Goal: Information Seeking & Learning: Understand process/instructions

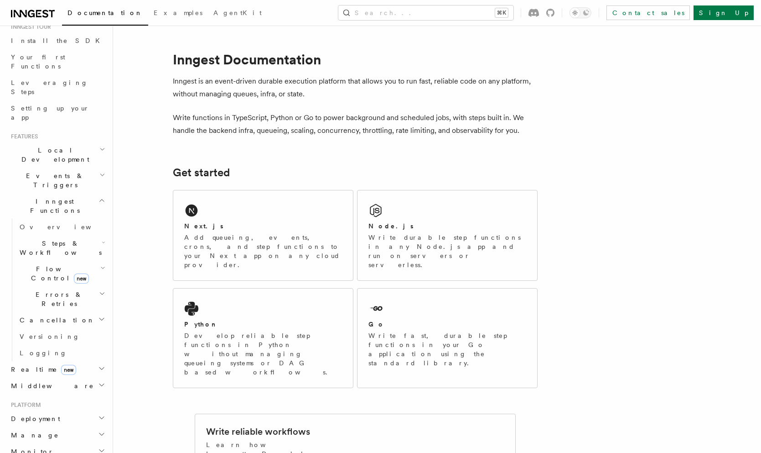
scroll to position [102, 0]
click at [102, 235] on icon "button" at bounding box center [104, 238] width 4 height 7
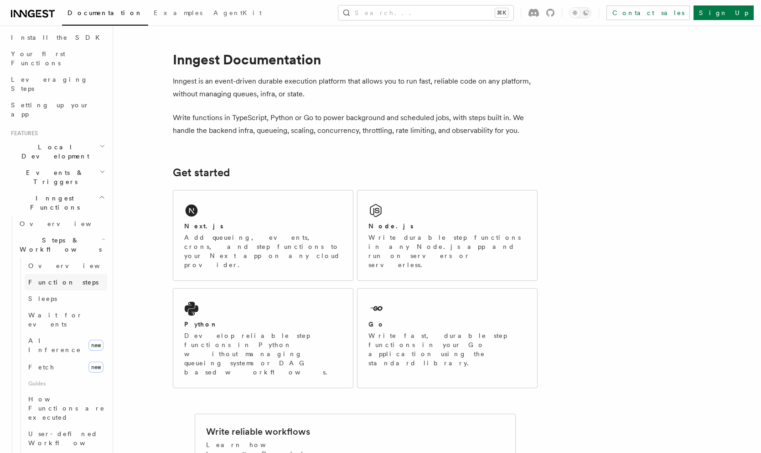
click at [78, 274] on link "Function steps" at bounding box center [66, 282] width 83 height 16
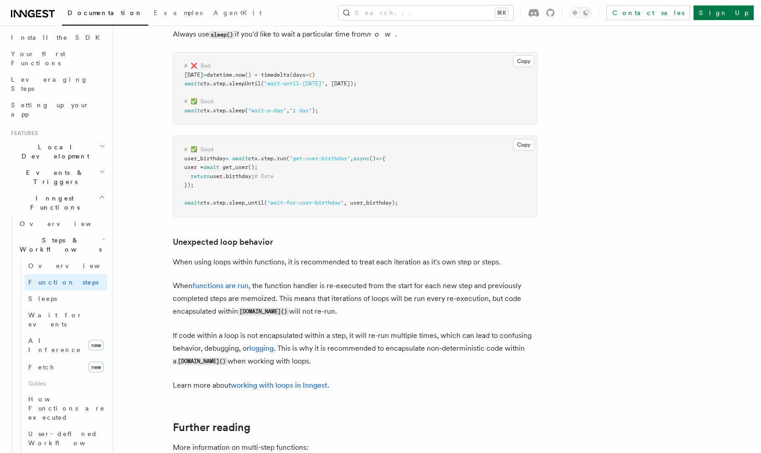
scroll to position [2112, 0]
click at [65, 290] on link "Sleeps" at bounding box center [66, 298] width 83 height 16
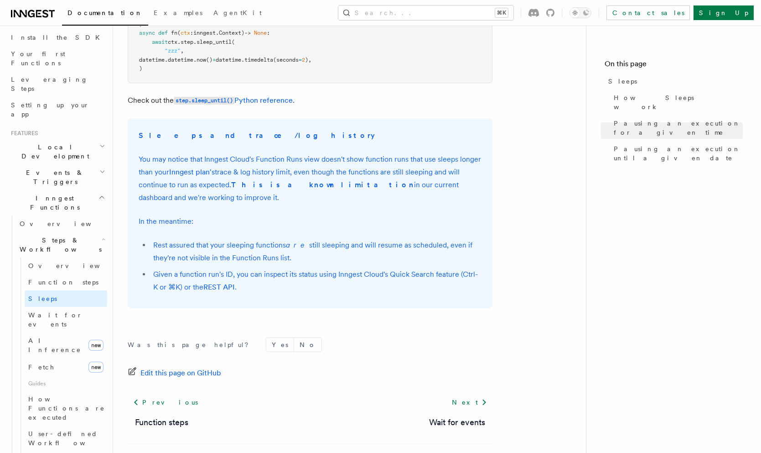
scroll to position [638, 0]
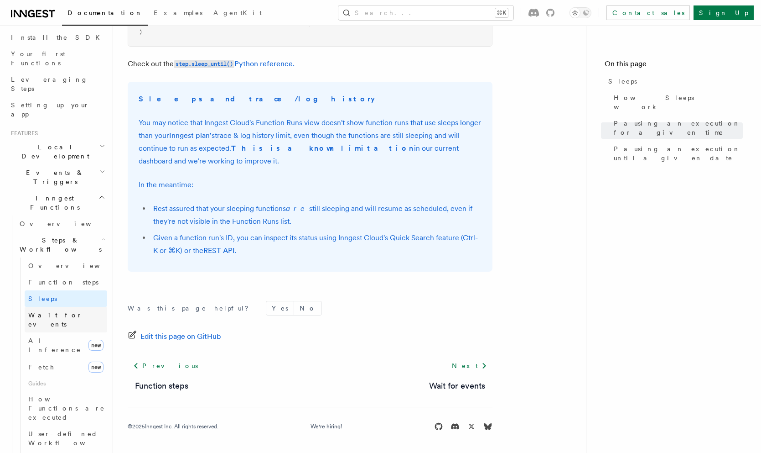
click at [85, 307] on link "Wait for events" at bounding box center [66, 320] width 83 height 26
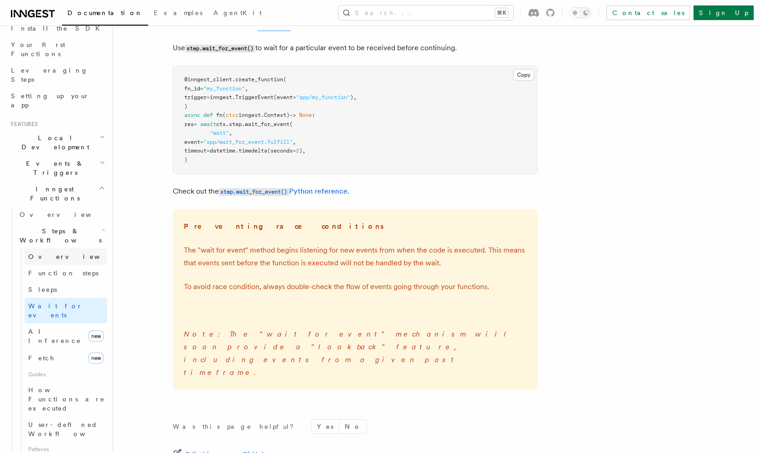
scroll to position [116, 0]
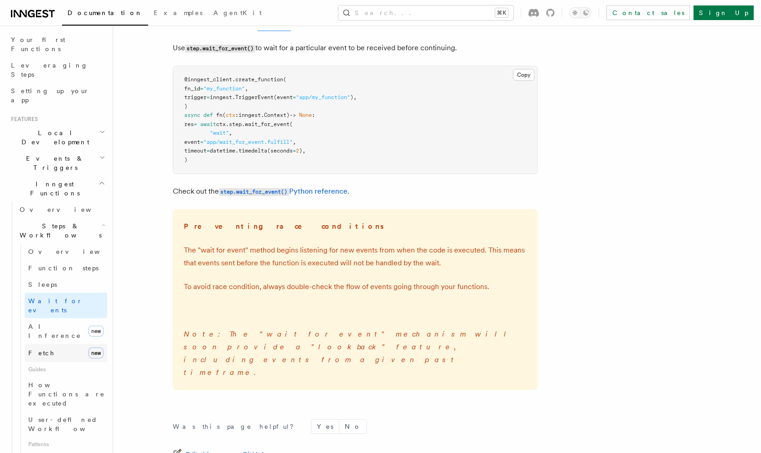
click at [59, 344] on link "Fetch new" at bounding box center [66, 353] width 83 height 18
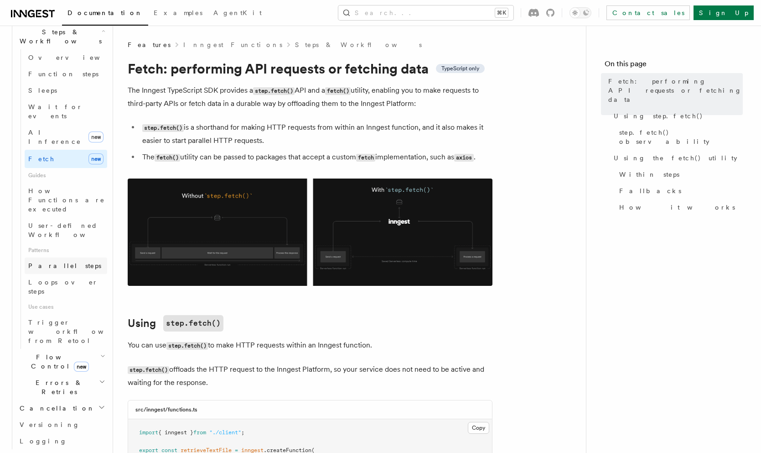
scroll to position [312, 0]
click at [102, 350] on icon "button" at bounding box center [102, 353] width 5 height 7
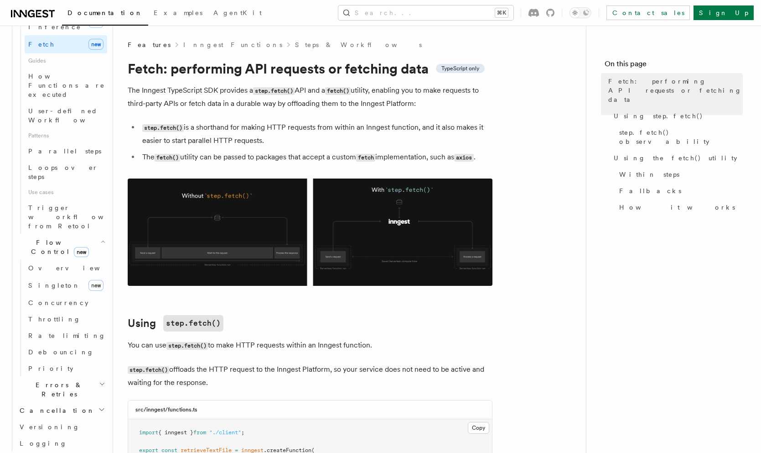
scroll to position [424, 0]
click at [100, 380] on icon "button" at bounding box center [102, 383] width 6 height 7
click at [90, 402] on link "Overview" at bounding box center [66, 410] width 83 height 16
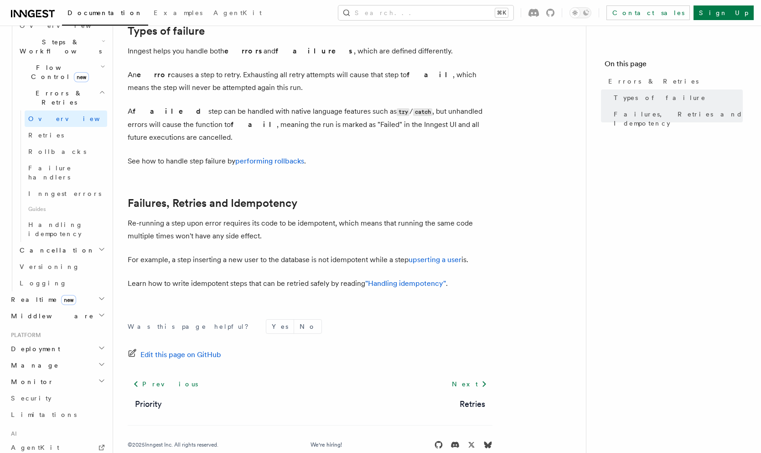
scroll to position [293, 0]
